Goal: Transaction & Acquisition: Book appointment/travel/reservation

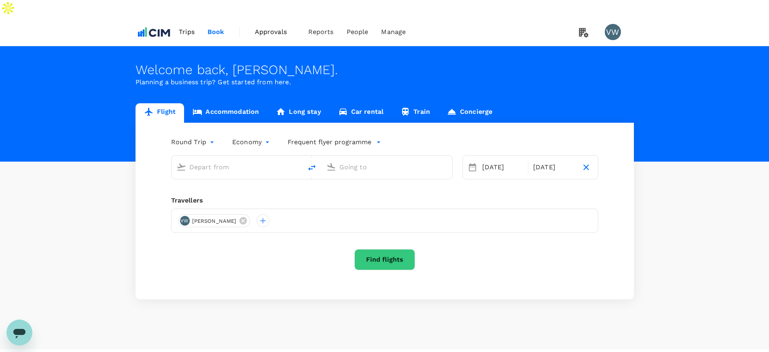
type input "[PERSON_NAME] (SNN)"
type input "[PERSON_NAME] Intl ([GEOGRAPHIC_DATA])"
type input "[PERSON_NAME] (SNN)"
type input "[PERSON_NAME] Intl ([GEOGRAPHIC_DATA])"
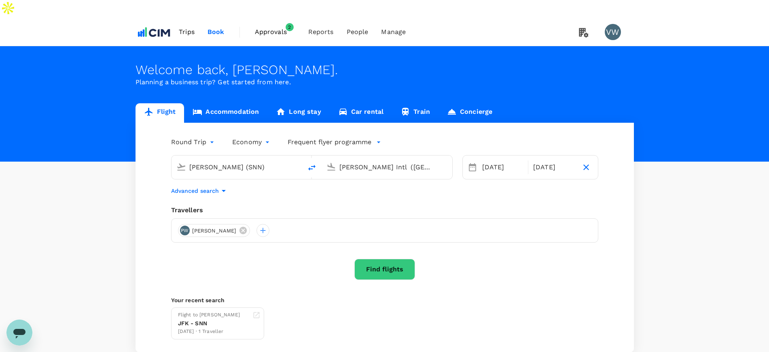
click at [263, 27] on span "Approvals" at bounding box center [275, 32] width 40 height 10
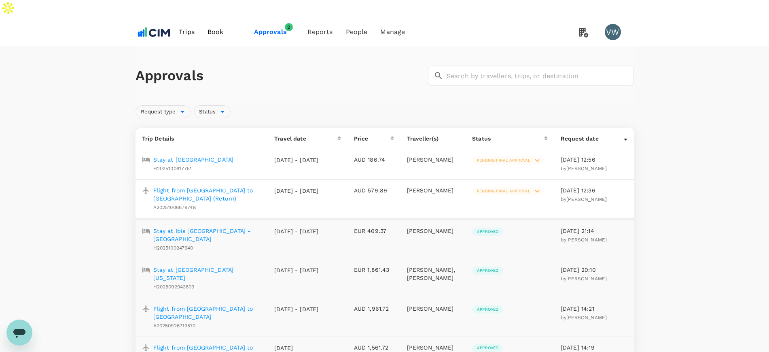
click at [174, 155] on p "Stay at [GEOGRAPHIC_DATA]" at bounding box center [193, 159] width 81 height 8
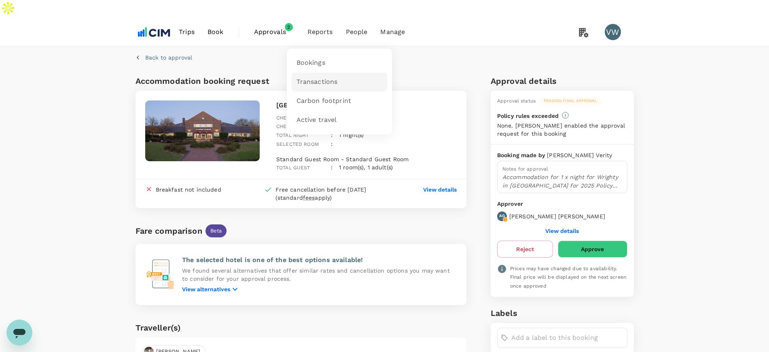
click at [317, 77] on span "Transactions" at bounding box center [317, 81] width 41 height 9
